Goal: Task Accomplishment & Management: Manage account settings

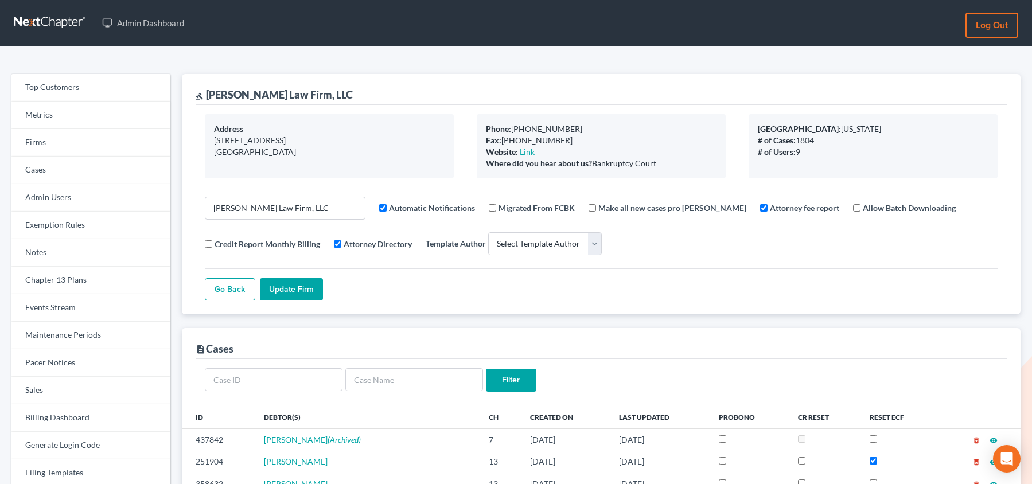
select select
click at [77, 149] on link "Firms" at bounding box center [90, 143] width 159 height 28
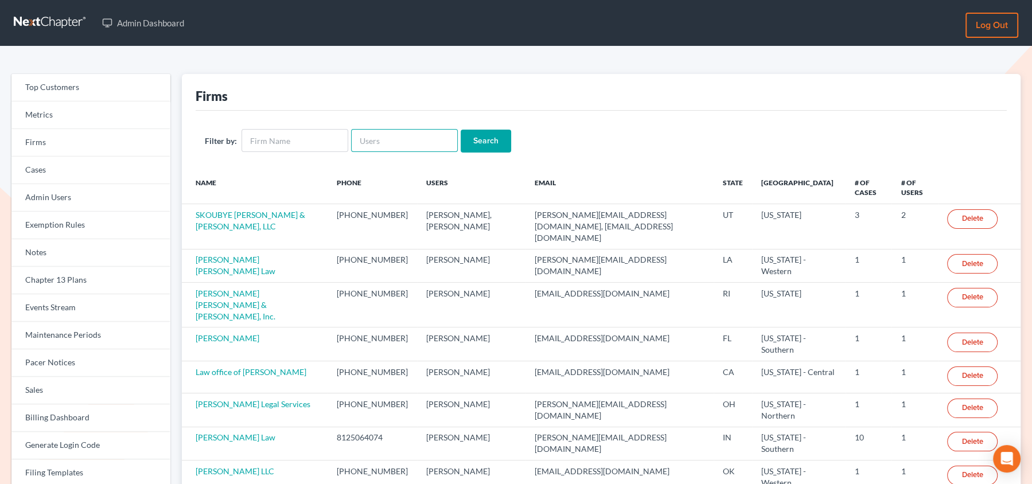
click at [383, 138] on input "text" at bounding box center [404, 140] width 107 height 23
paste input "ssudman@saedilawgroup.com"
type input "ssudman@saedilawgroup.com"
click at [461, 130] on input "Search" at bounding box center [486, 141] width 50 height 23
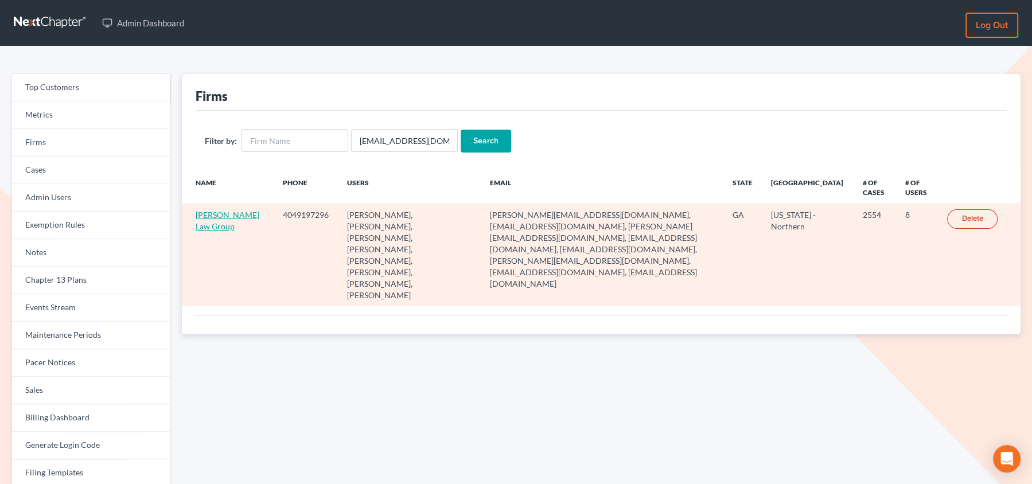
click at [208, 216] on link "Saedi Law Group" at bounding box center [228, 220] width 64 height 21
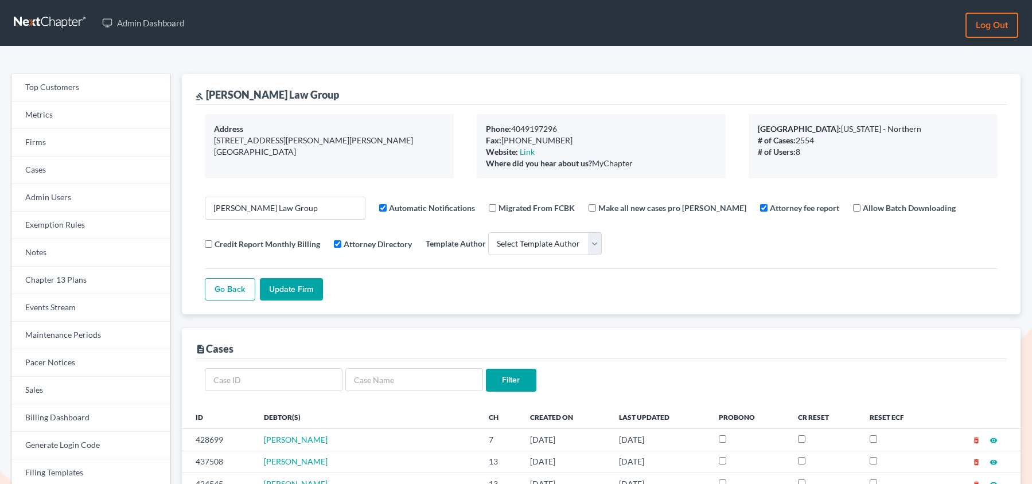
select select
click at [50, 142] on link "Firms" at bounding box center [90, 143] width 159 height 28
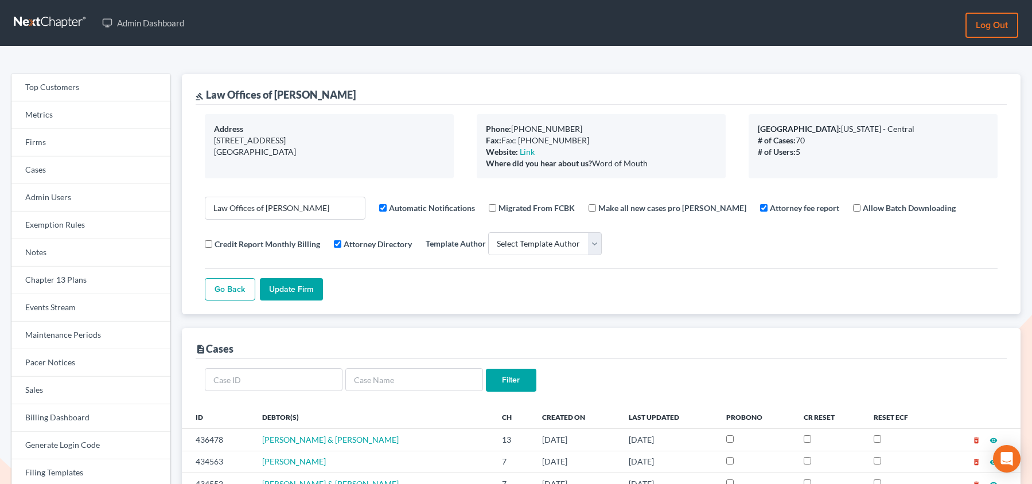
select select
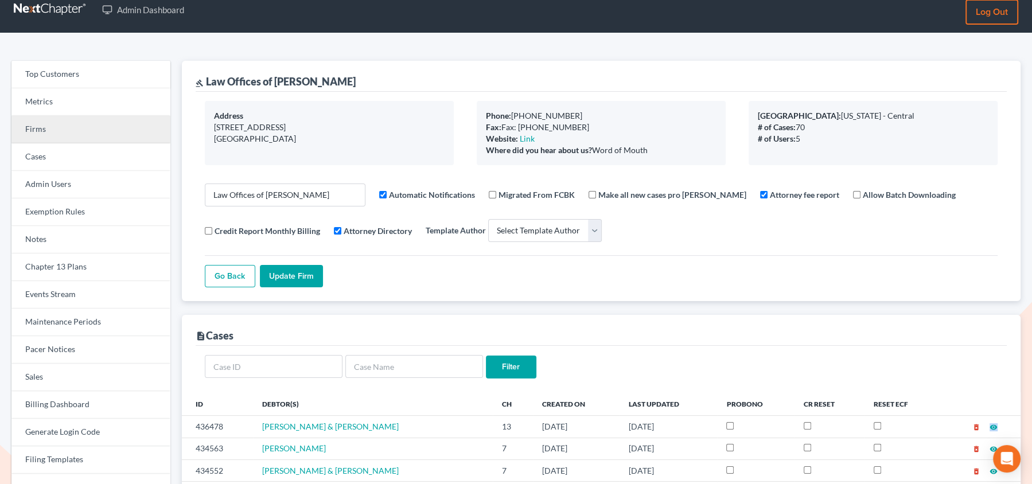
click at [48, 127] on link "Firms" at bounding box center [90, 130] width 159 height 28
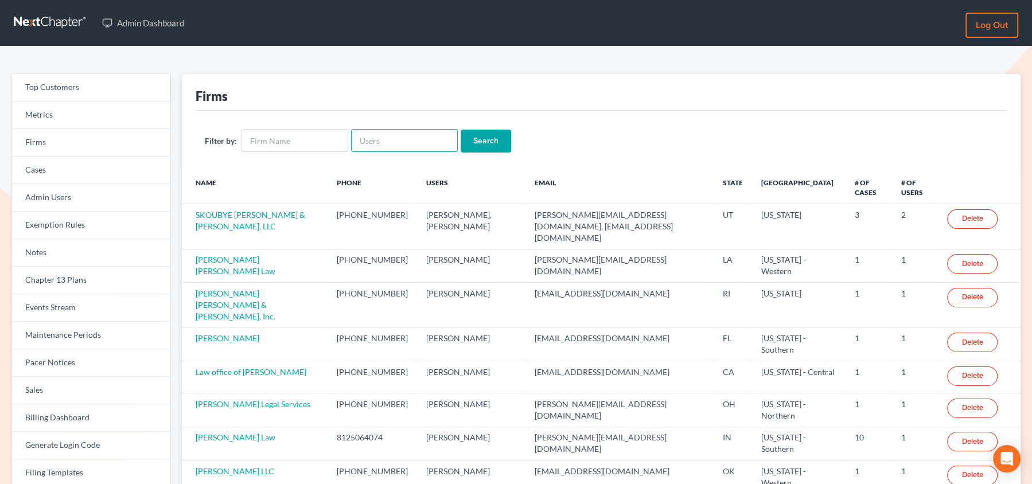
click at [372, 141] on input "text" at bounding box center [404, 140] width 107 height 23
paste input "karen.cook@jmcookesq.com"
type input "karen.cook@jmcookesq.com"
click at [461, 130] on input "Search" at bounding box center [486, 141] width 50 height 23
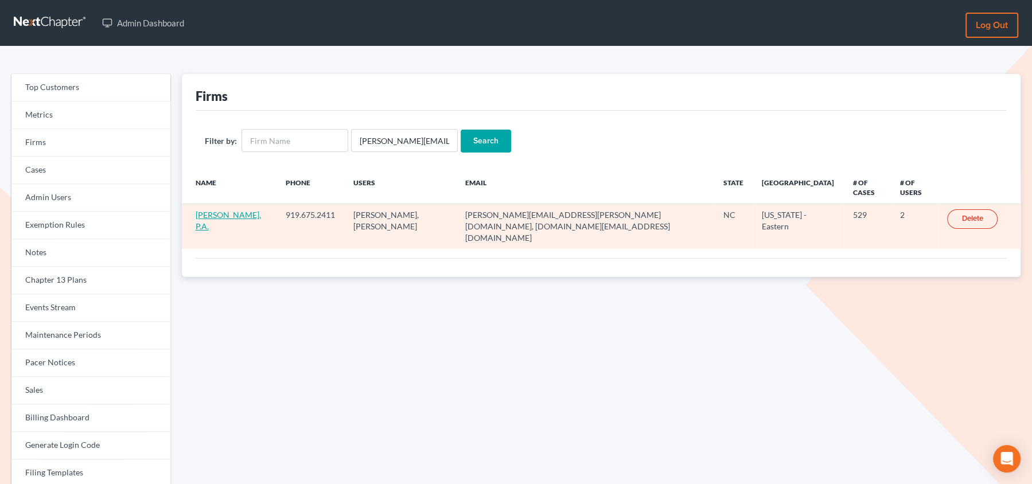
click at [197, 210] on link "[PERSON_NAME], P.A." at bounding box center [228, 220] width 65 height 21
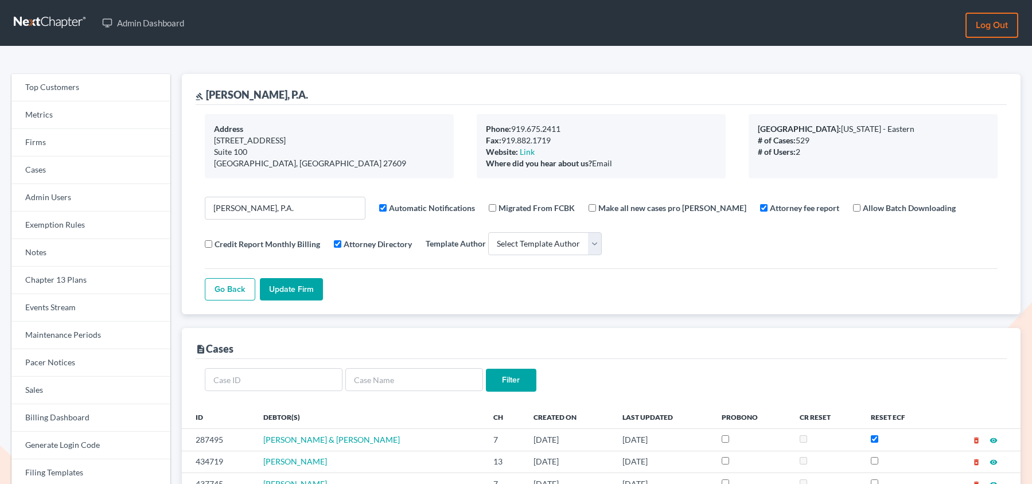
select select
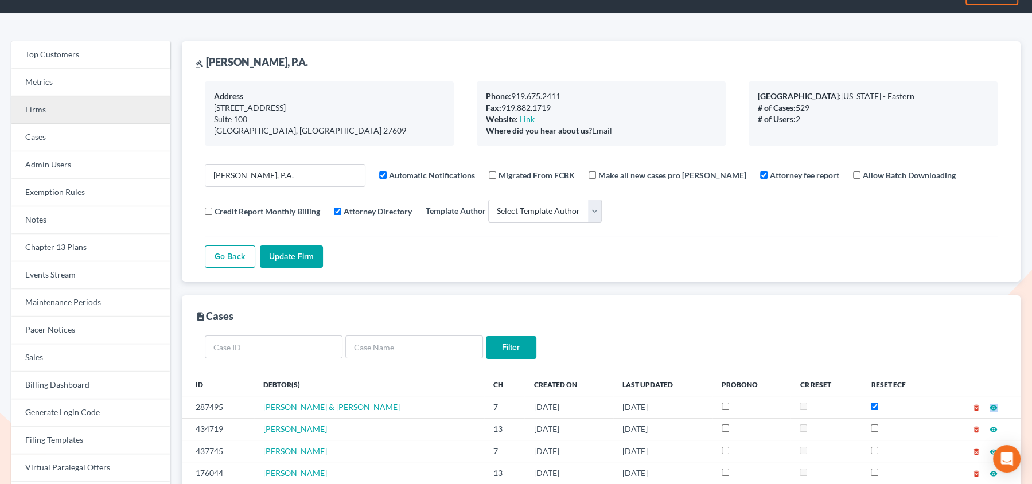
click at [50, 116] on link "Firms" at bounding box center [90, 110] width 159 height 28
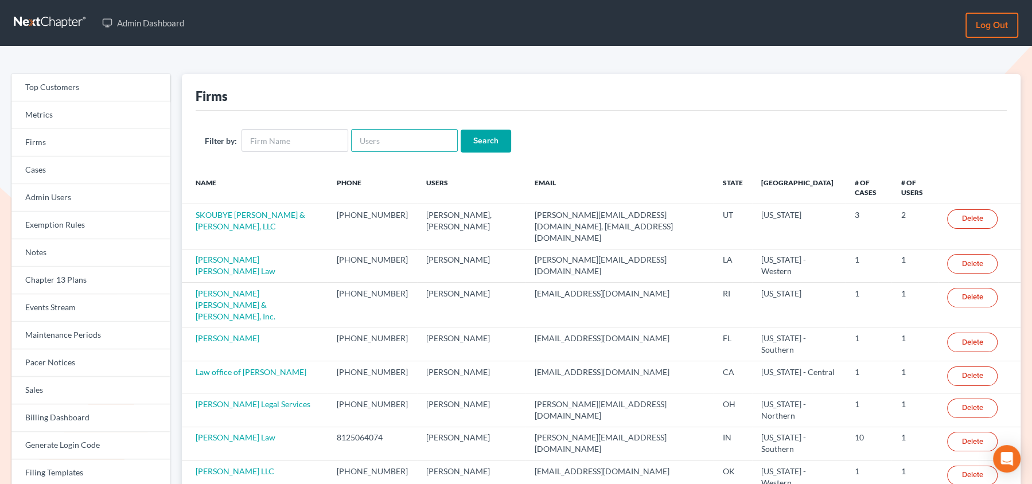
click at [391, 138] on input "text" at bounding box center [404, 140] width 107 height 23
paste input "slengram@meredithlawfirm.com"
type input "slengram@meredithlawfirm.com"
click at [461, 130] on input "Search" at bounding box center [486, 141] width 50 height 23
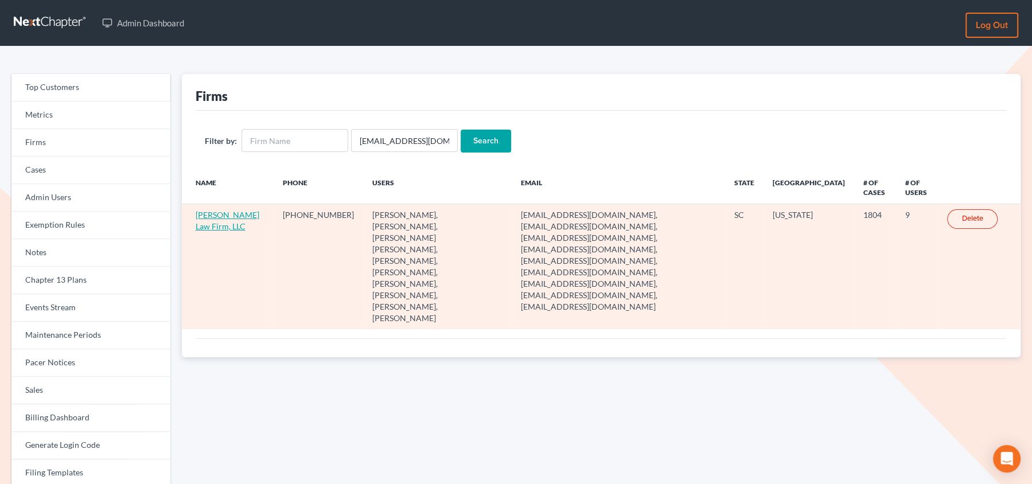
click at [220, 213] on link "[PERSON_NAME] Law Firm, LLC" at bounding box center [228, 220] width 64 height 21
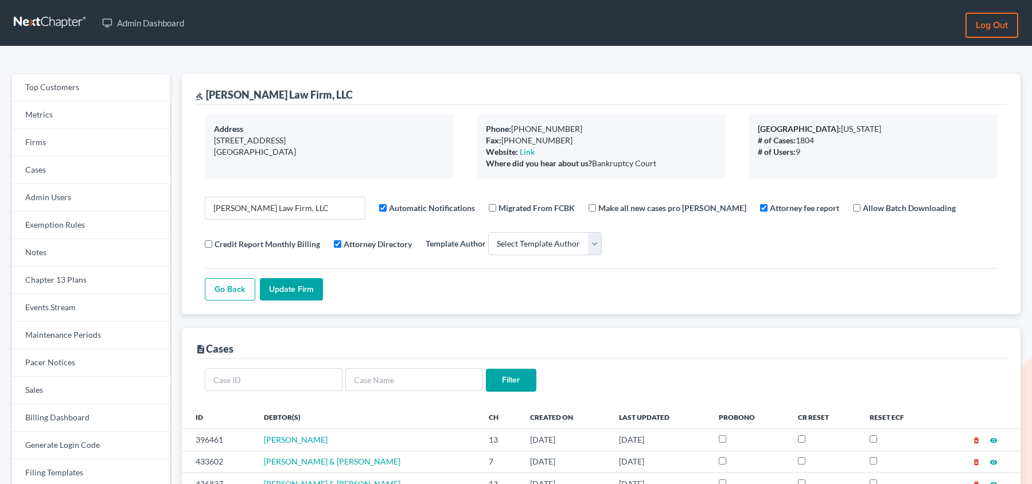
select select
click at [96, 143] on link "Firms" at bounding box center [90, 143] width 159 height 28
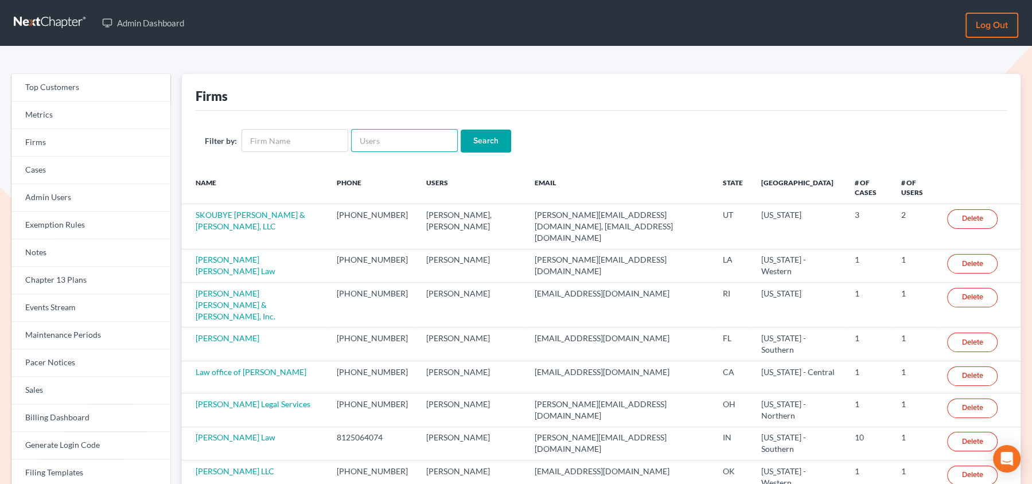
click at [361, 146] on input "text" at bounding box center [404, 140] width 107 height 23
paste input "[EMAIL_ADDRESS][DOMAIN_NAME]"
type input "[EMAIL_ADDRESS][DOMAIN_NAME]"
click at [461, 130] on input "Search" at bounding box center [486, 141] width 50 height 23
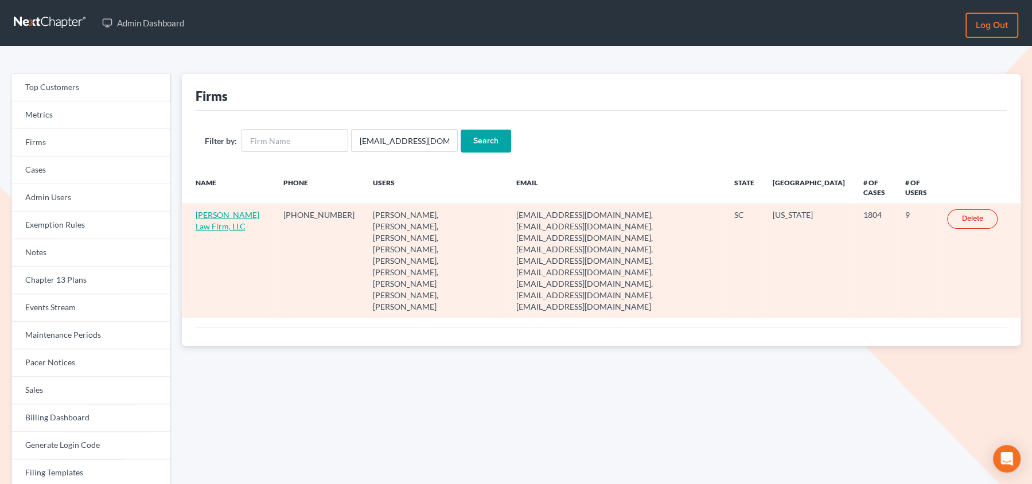
click at [226, 213] on link "[PERSON_NAME] Law Firm, LLC" at bounding box center [228, 220] width 64 height 21
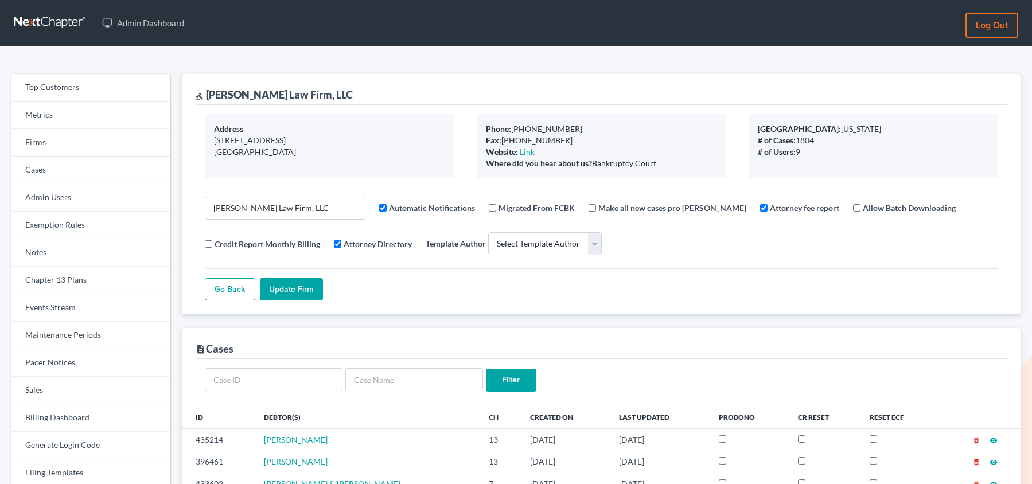
select select
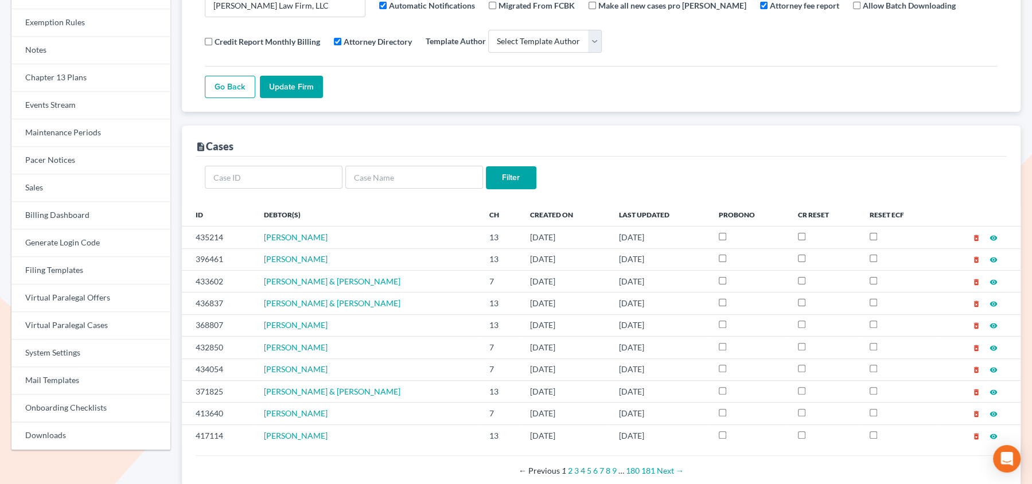
scroll to position [204, 0]
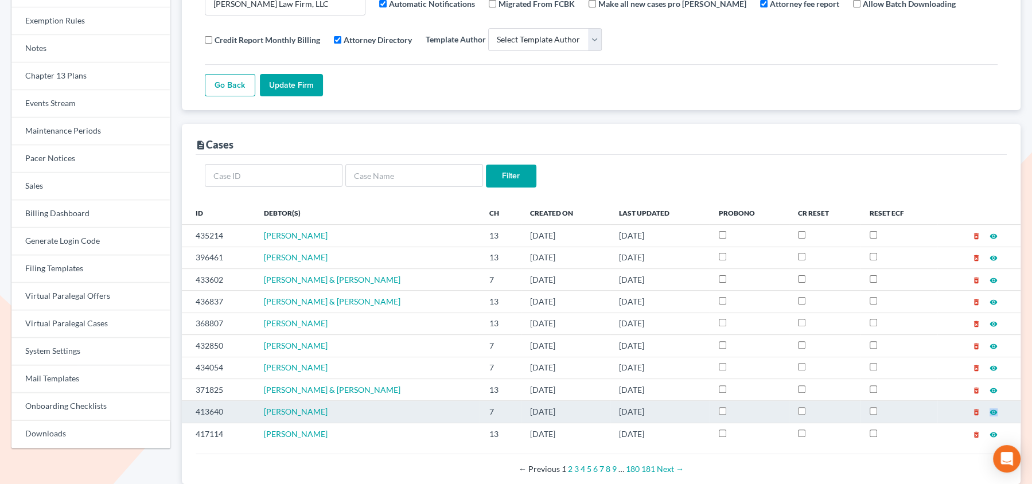
click at [802, 407] on input "checkbox" at bounding box center [801, 410] width 7 height 7
checkbox input "true"
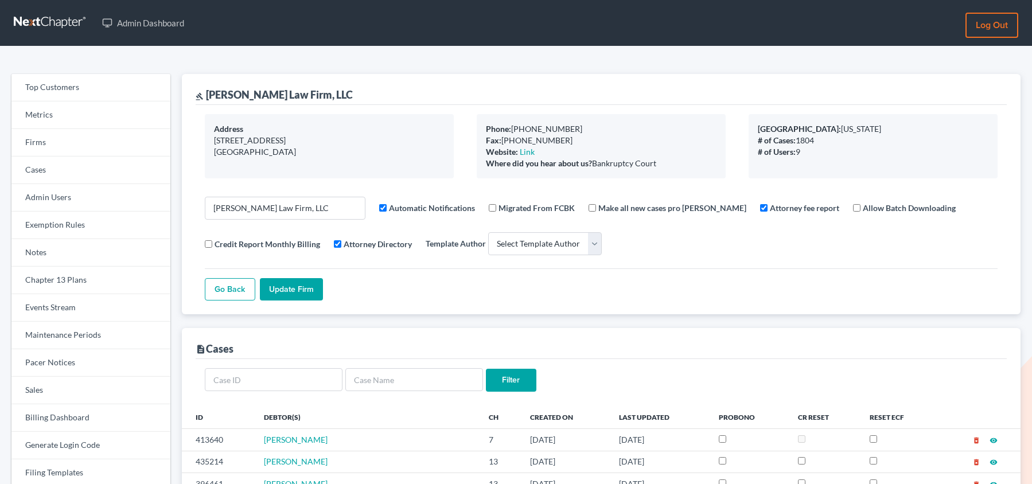
select select
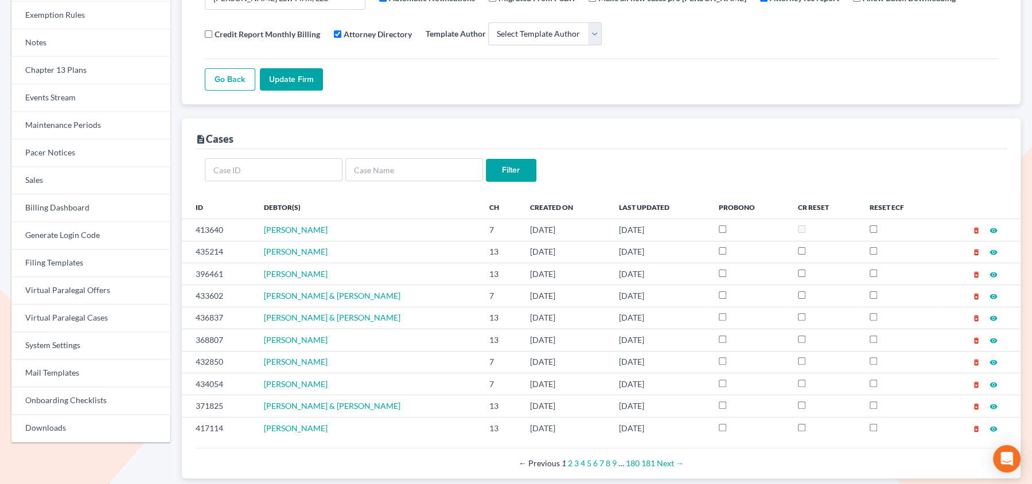
scroll to position [204, 0]
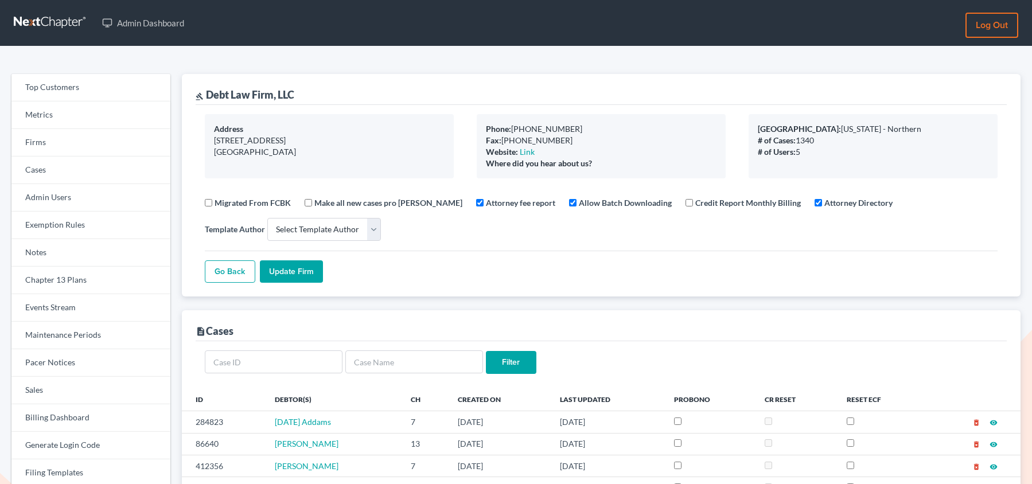
select select
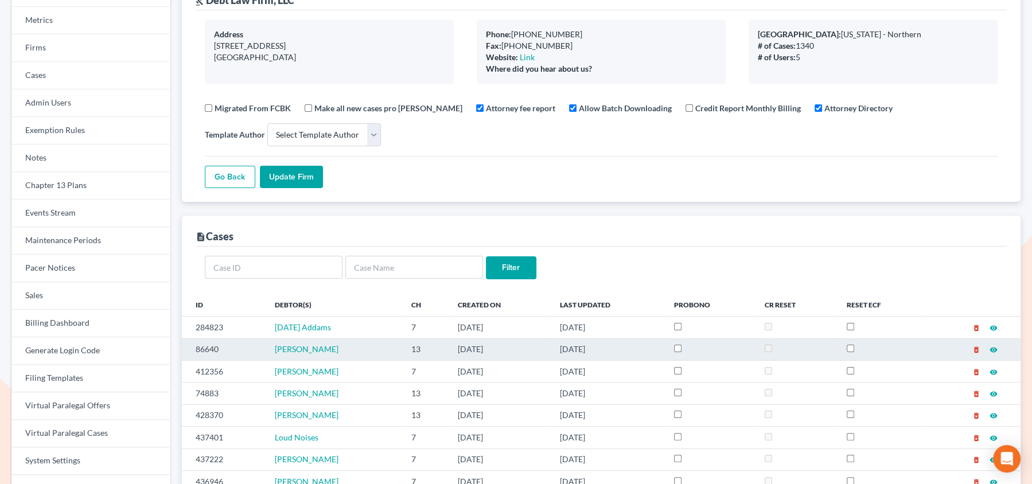
scroll to position [105, 0]
